Goal: Transaction & Acquisition: Purchase product/service

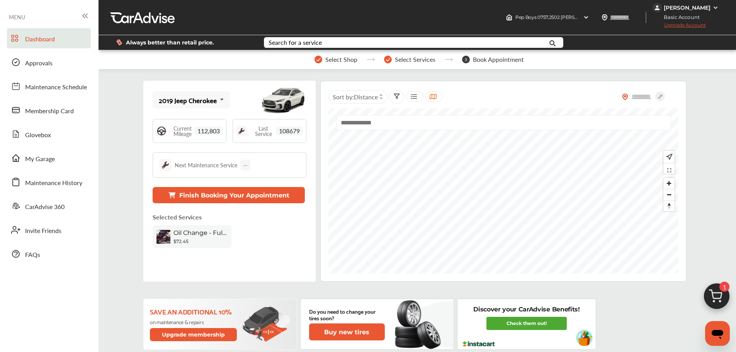
click at [560, 291] on img at bounding box center [716, 298] width 37 height 37
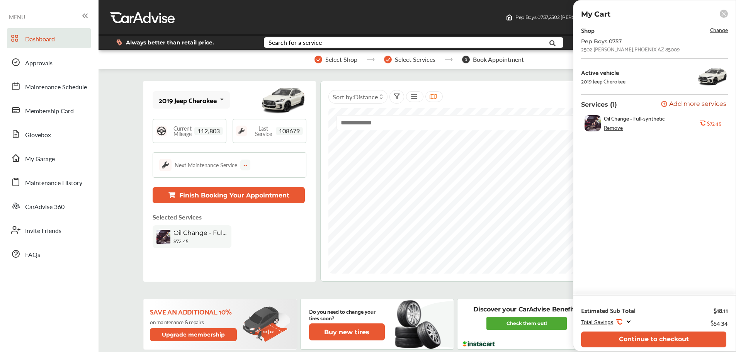
drag, startPoint x: 699, startPoint y: 314, endPoint x: 695, endPoint y: 336, distance: 22.8
click at [560, 304] on div "Estimated Sub Total $18.11 Total Savings .st0{fill:#FA4A1C;} $54.34 Continue to…" at bounding box center [654, 323] width 162 height 56
click at [560, 304] on button "Continue to checkout" at bounding box center [653, 339] width 145 height 16
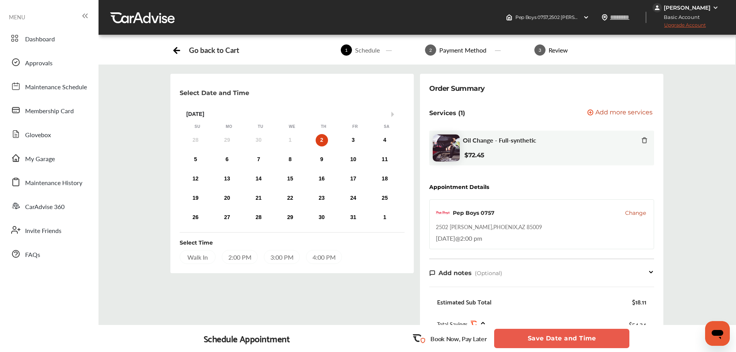
click at [249, 259] on div "2:00 PM" at bounding box center [240, 257] width 36 height 14
click at [560, 304] on button "Save Date and Time" at bounding box center [561, 338] width 135 height 19
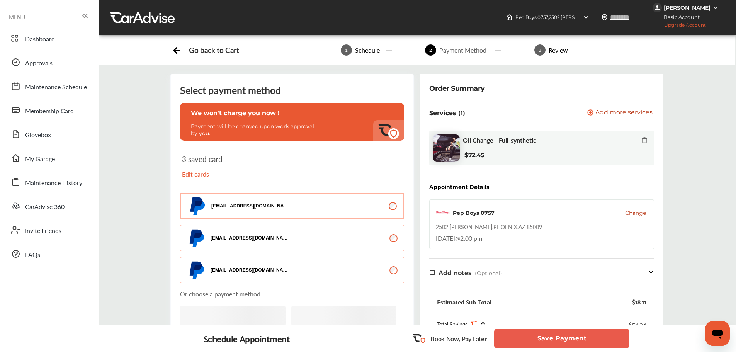
click at [560, 304] on button "Save Payment" at bounding box center [561, 338] width 135 height 19
